Goal: Task Accomplishment & Management: Manage account settings

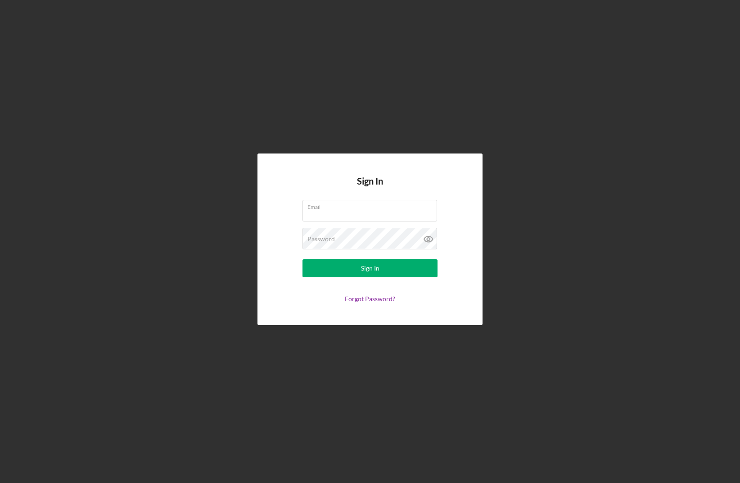
type input "[PERSON_NAME][EMAIL_ADDRESS][DOMAIN_NAME]"
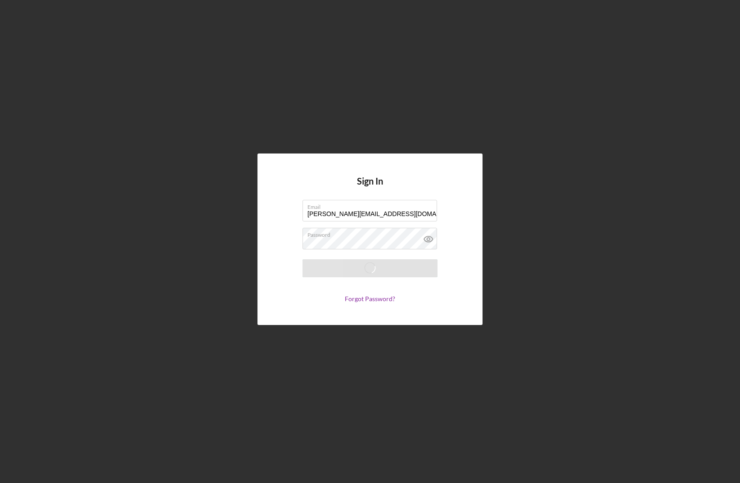
click at [329, 237] on label "Password" at bounding box center [373, 233] width 130 height 10
click at [337, 227] on form "Email [PERSON_NAME][EMAIL_ADDRESS][DOMAIN_NAME] Password Saving Forgot Password?" at bounding box center [370, 251] width 180 height 103
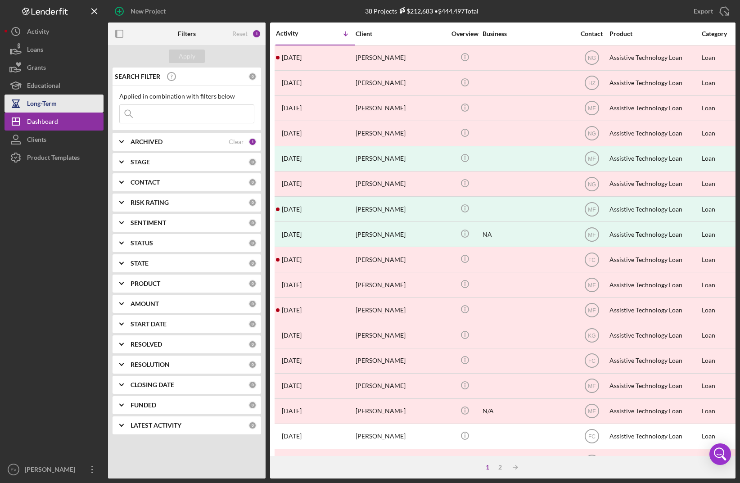
click at [54, 104] on div "Long-Term" at bounding box center [42, 105] width 30 height 20
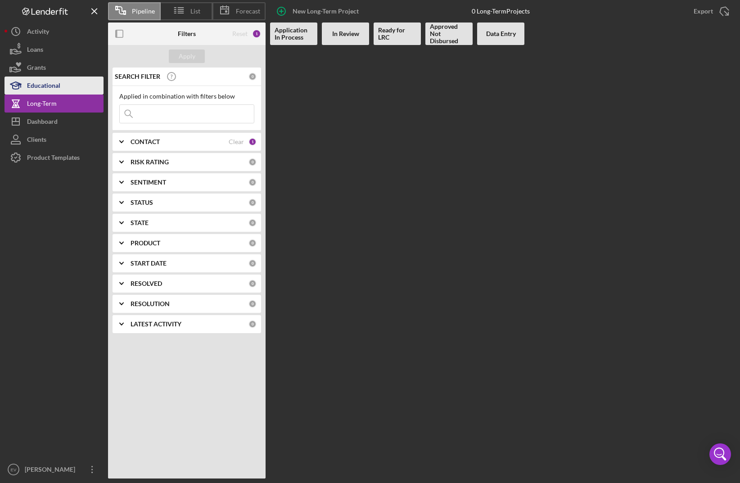
click at [49, 81] on div "Educational" at bounding box center [43, 87] width 33 height 20
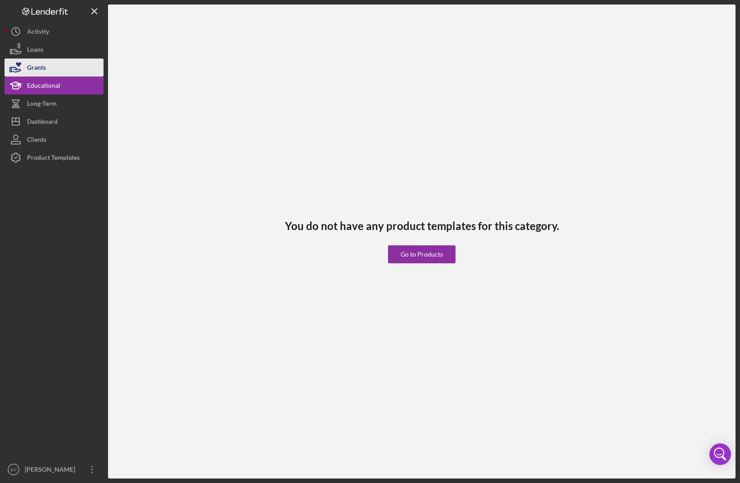
click at [49, 68] on button "Grants" at bounding box center [54, 68] width 99 height 18
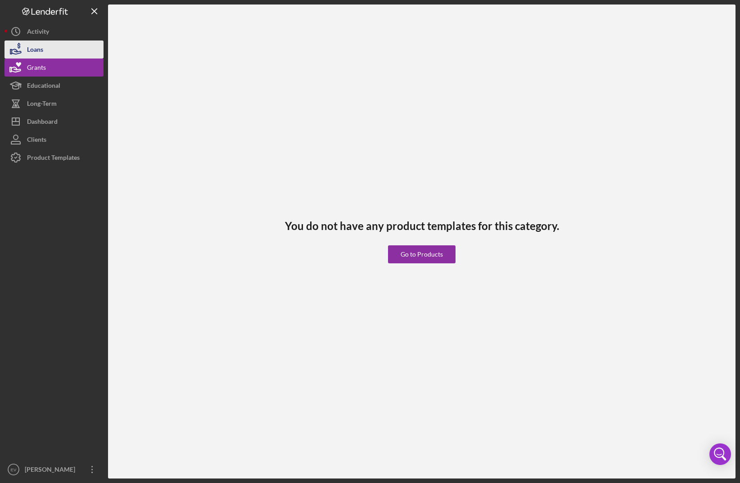
click at [42, 44] on div "Loans" at bounding box center [35, 51] width 16 height 20
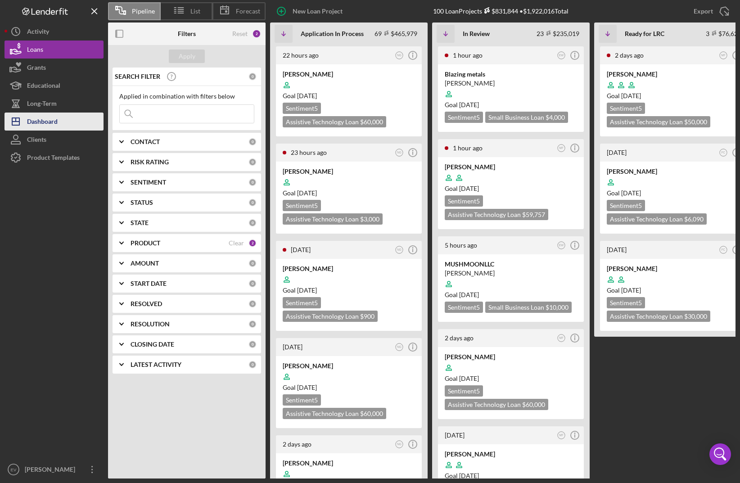
click at [51, 123] on div "Dashboard" at bounding box center [42, 123] width 31 height 20
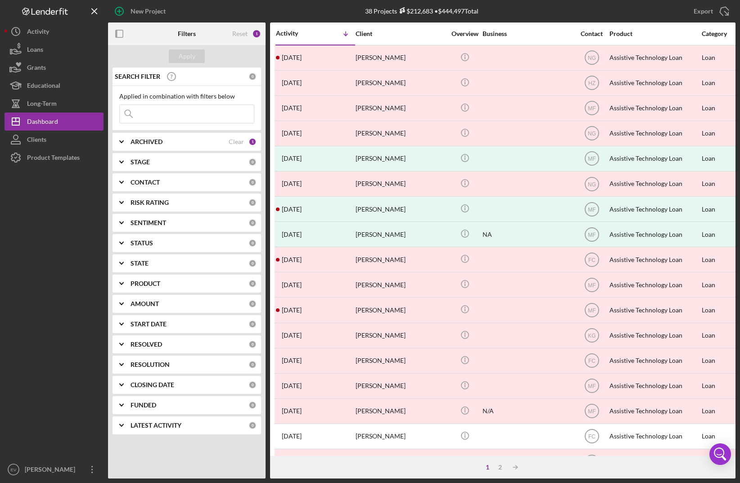
click at [135, 141] on b "ARCHIVED" at bounding box center [147, 141] width 32 height 7
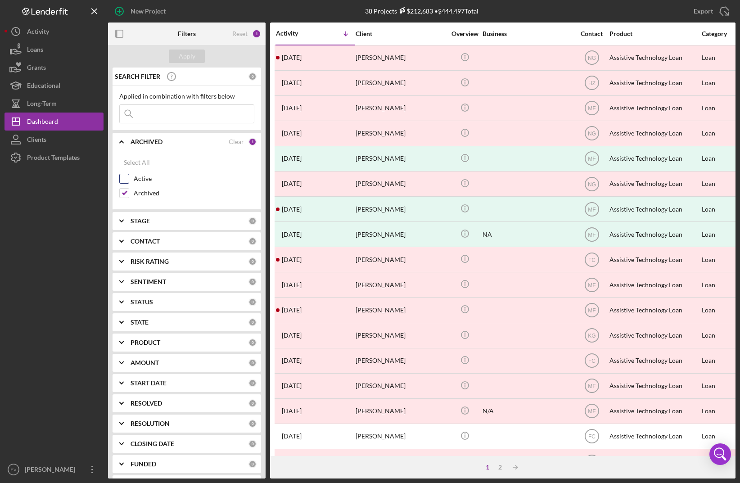
click at [142, 182] on label "Active" at bounding box center [194, 178] width 121 height 9
click at [129, 182] on input "Active" at bounding box center [124, 178] width 9 height 9
checkbox input "true"
click at [190, 57] on div "Apply" at bounding box center [187, 57] width 17 height 14
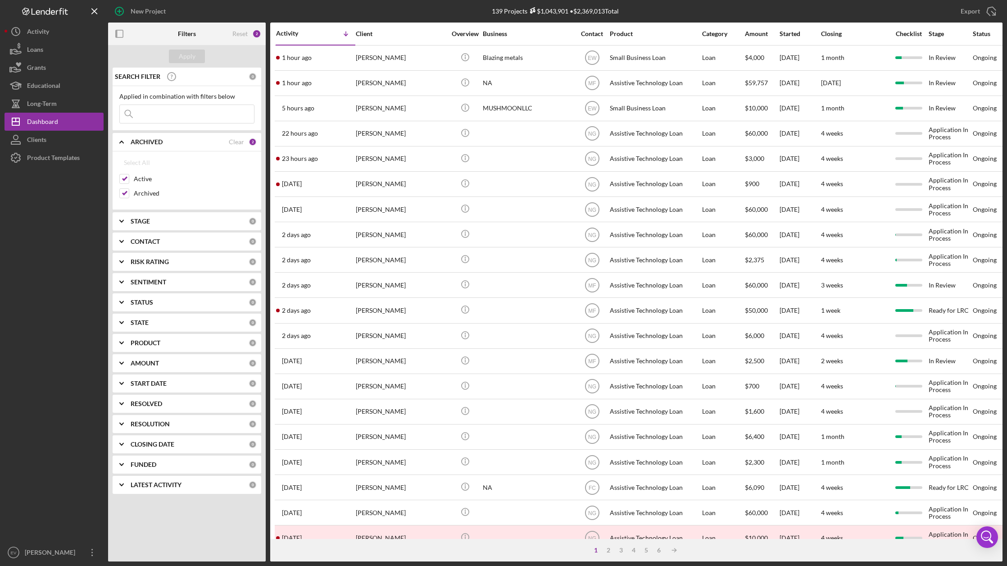
click at [177, 110] on input at bounding box center [187, 114] width 134 height 18
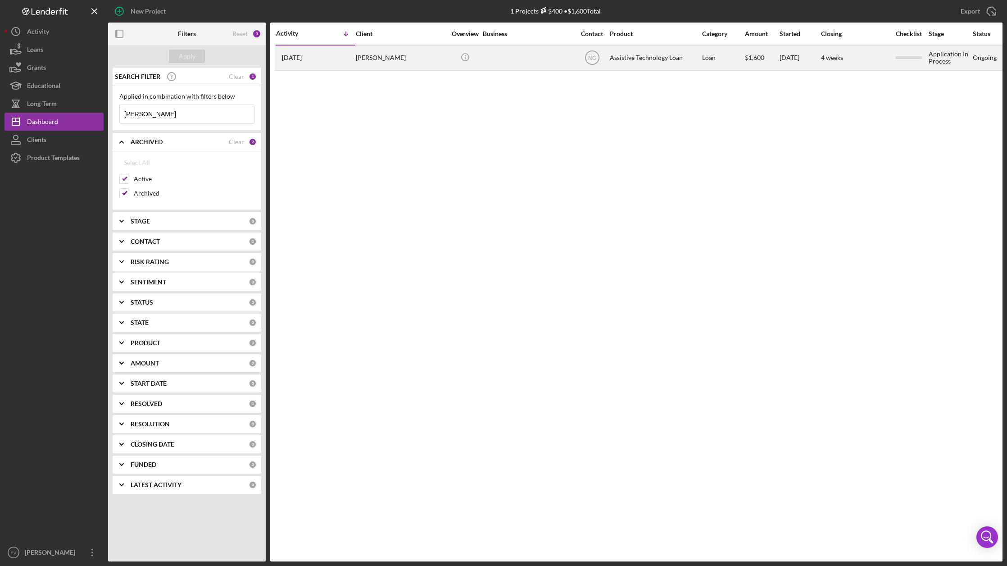
type input "[PERSON_NAME]"
click at [386, 57] on div "[PERSON_NAME]" at bounding box center [401, 58] width 90 height 24
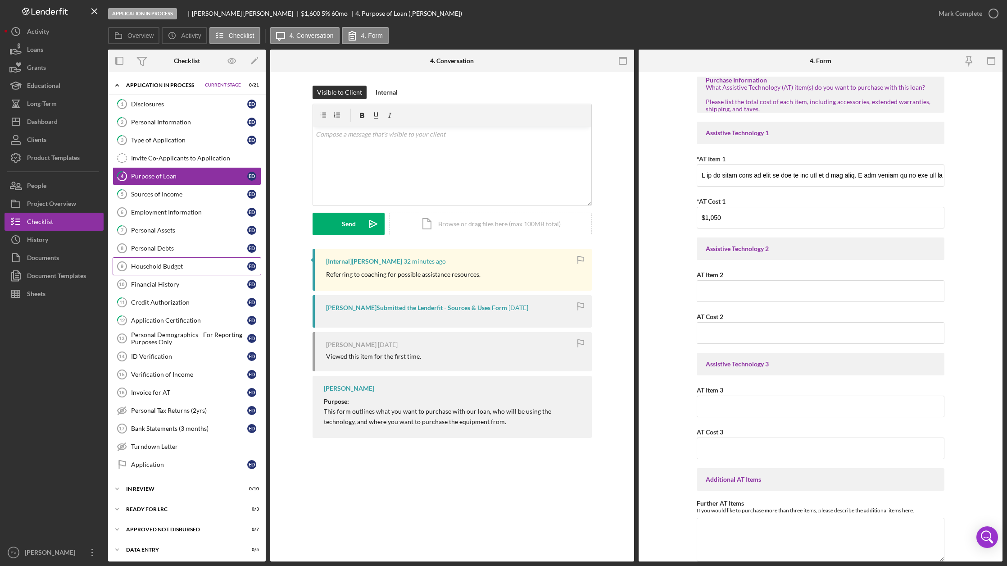
click at [213, 264] on div "Household Budget" at bounding box center [189, 266] width 116 height 7
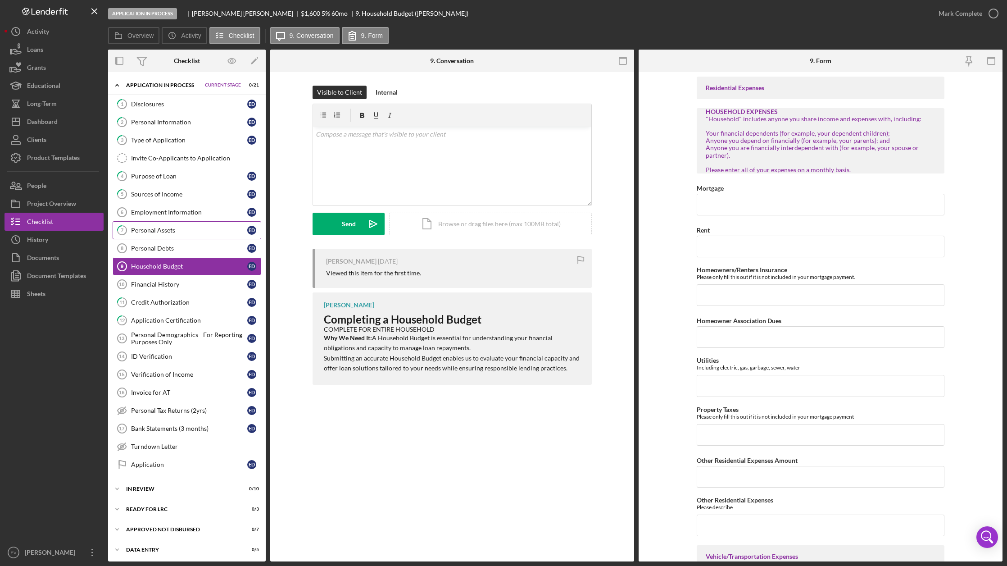
click at [196, 222] on link "7 Personal Assets E D" at bounding box center [187, 230] width 149 height 18
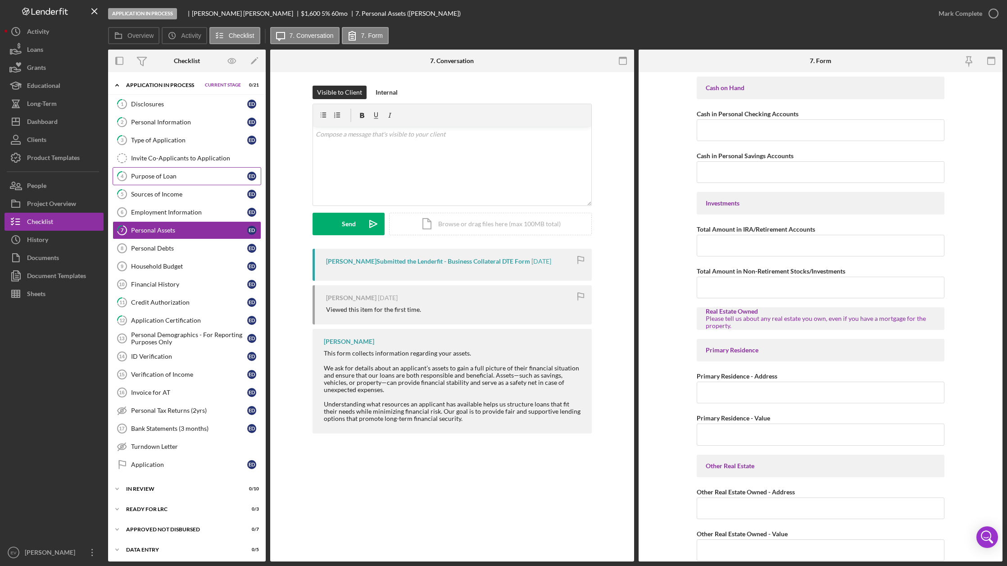
click at [198, 180] on link "4 Purpose of Loan E D" at bounding box center [187, 176] width 149 height 18
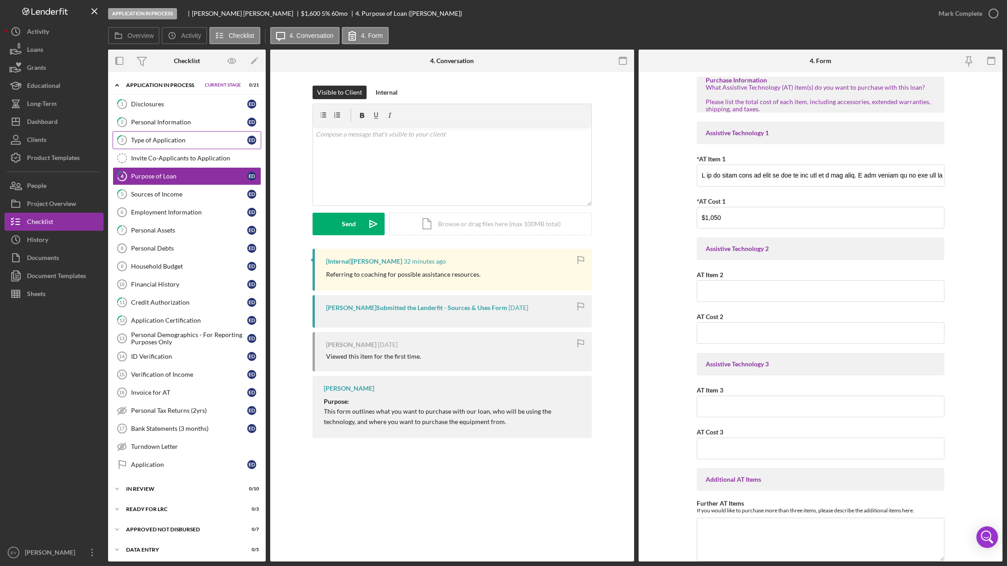
click at [198, 143] on div "Type of Application" at bounding box center [189, 139] width 116 height 7
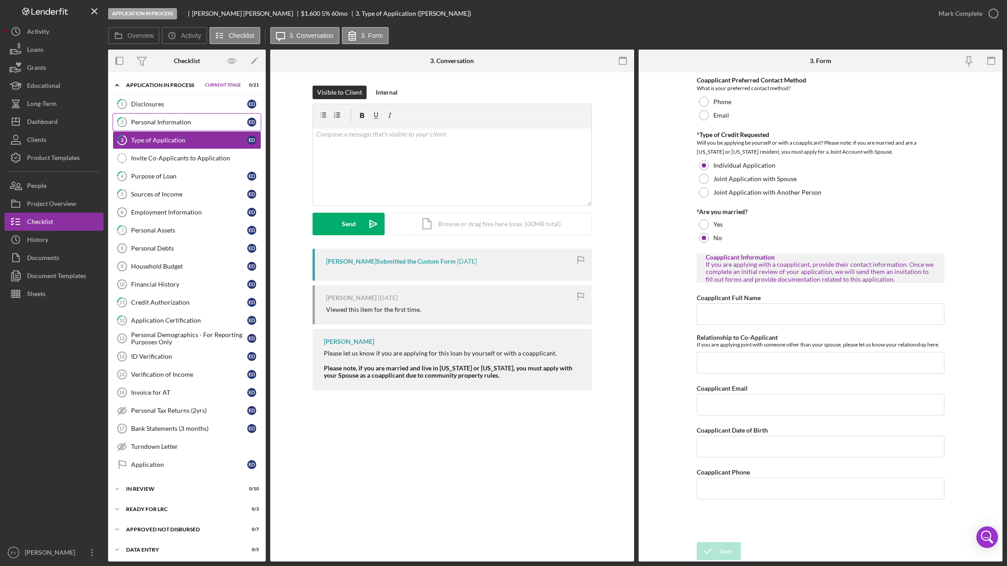
click at [200, 125] on div "Personal Information" at bounding box center [189, 121] width 116 height 7
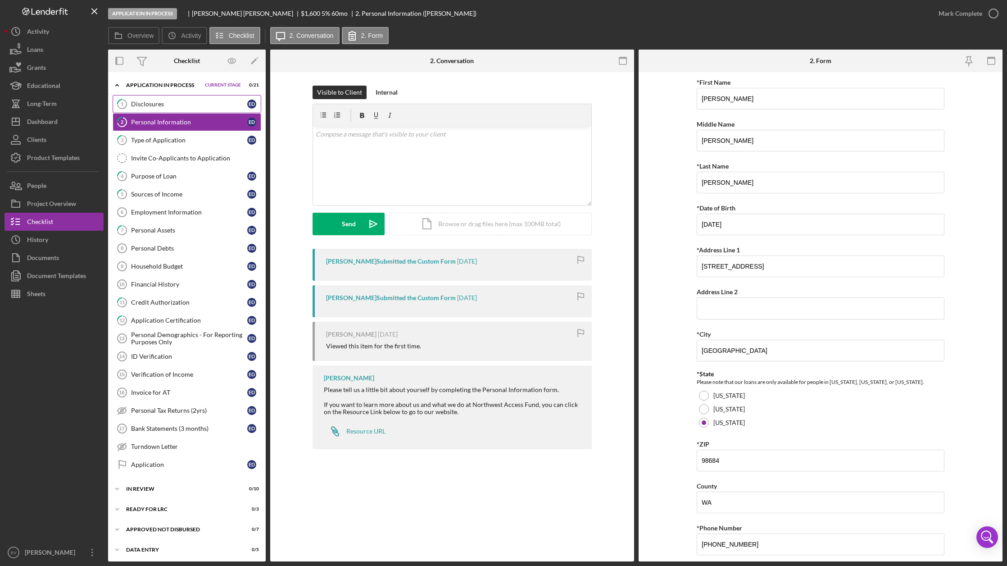
click at [201, 108] on link "1 Disclosures E D" at bounding box center [187, 104] width 149 height 18
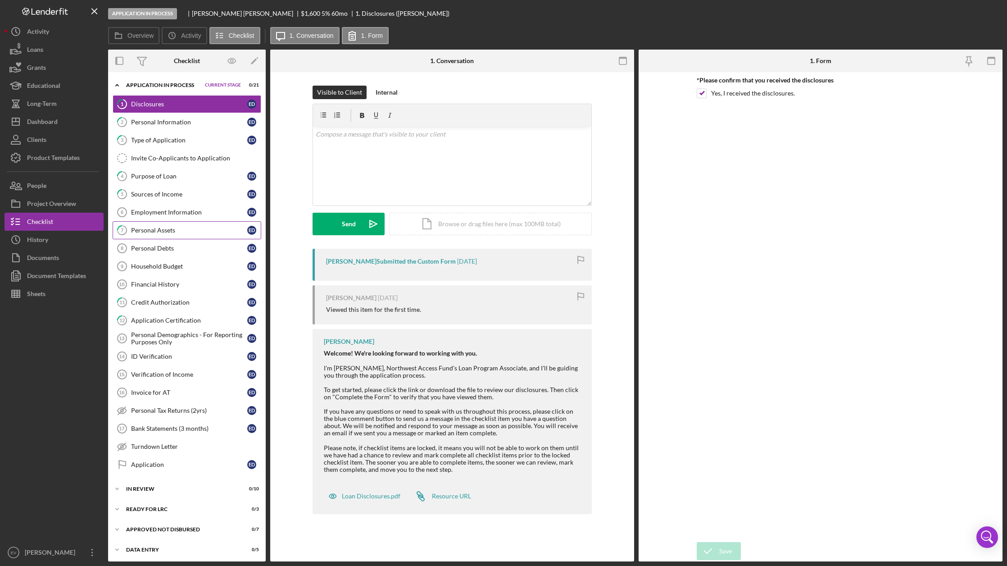
click at [192, 228] on div "Personal Assets" at bounding box center [189, 230] width 116 height 7
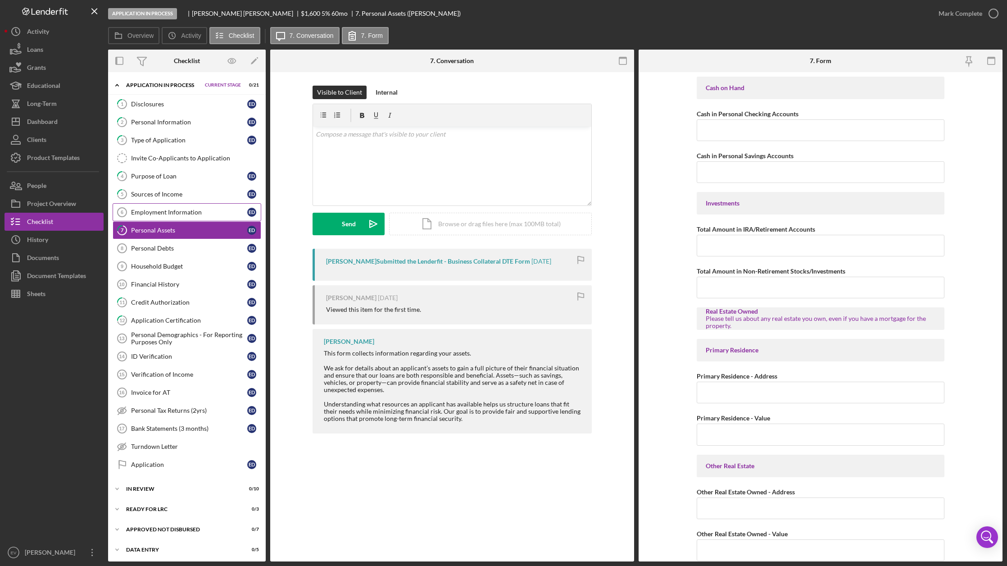
click at [192, 204] on link "Employment Information 6 Employment Information E D" at bounding box center [187, 212] width 149 height 18
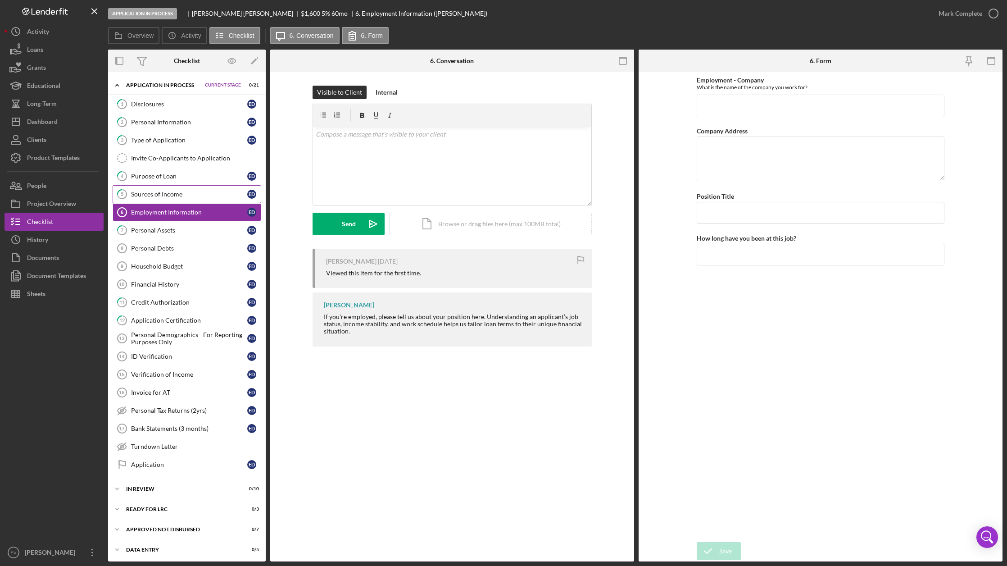
click at [192, 187] on link "5 Sources of Income E D" at bounding box center [187, 194] width 149 height 18
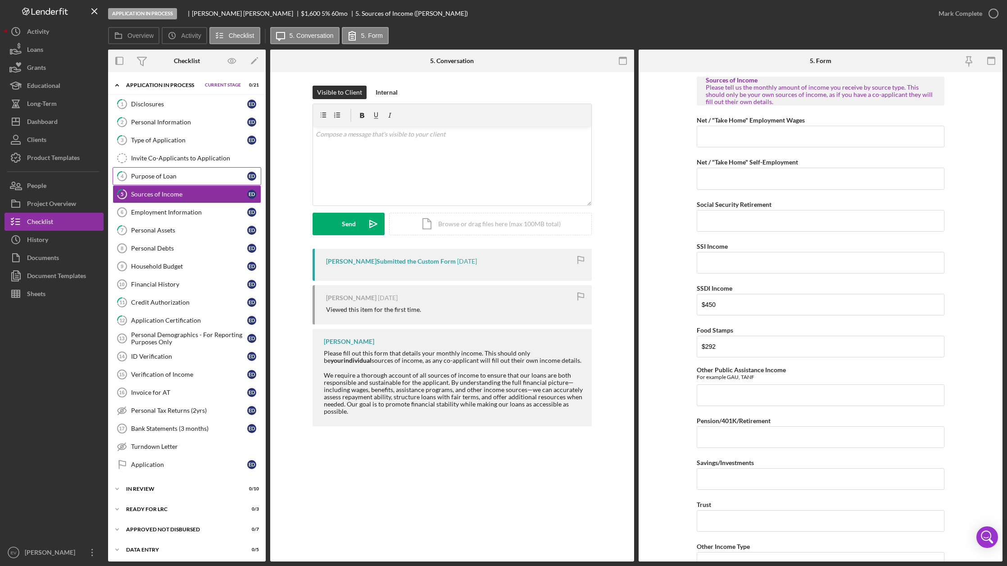
click at [192, 173] on div "Purpose of Loan" at bounding box center [189, 175] width 116 height 7
